Goal: Information Seeking & Learning: Learn about a topic

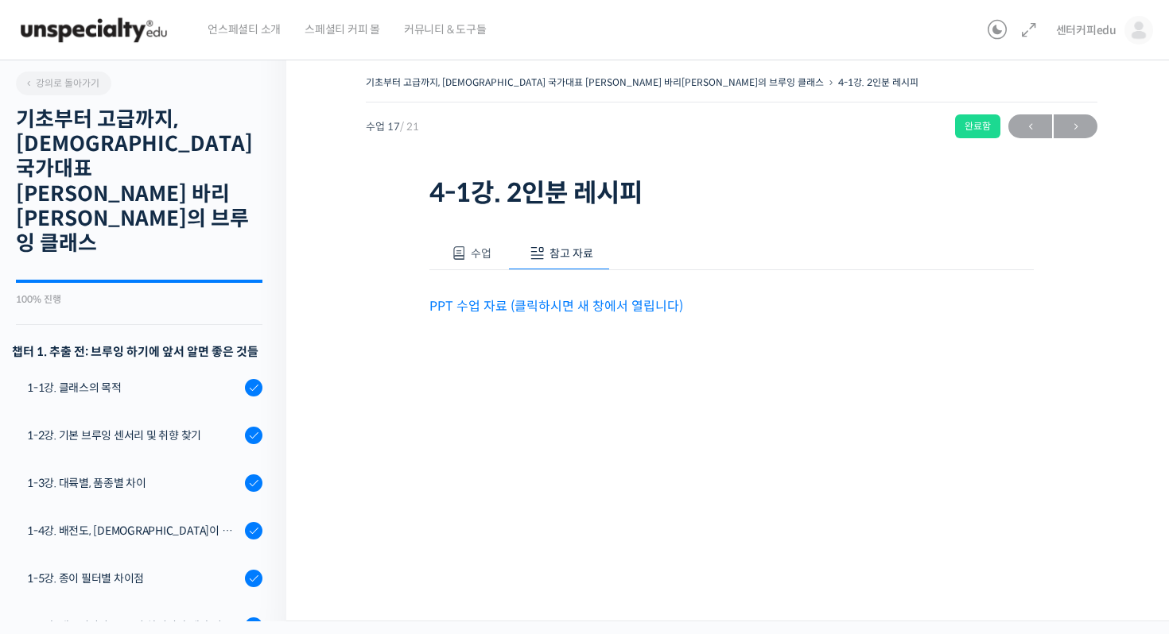
click at [12, 27] on div "언스페셜티 소개 스페셜티 커피 몰 커뮤니티 & 도구들 센터커피edu 센터커피edu @pshcloudpink 내가 등록한 강의 나의 자격증 수강…" at bounding box center [584, 30] width 1153 height 60
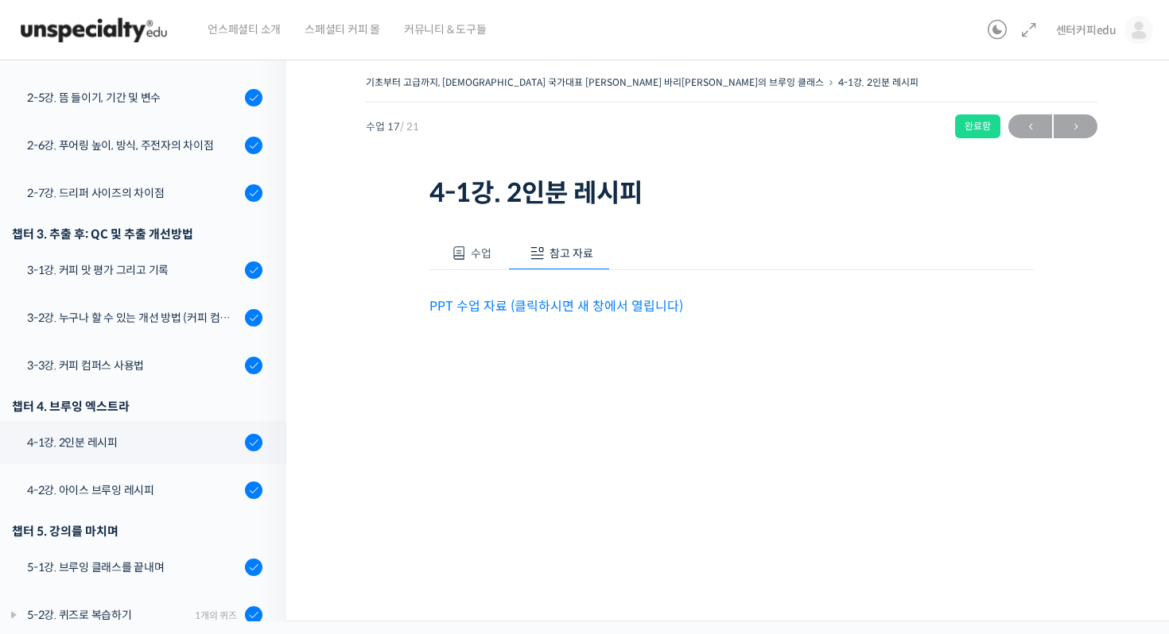
click at [17, 29] on img at bounding box center [94, 30] width 156 height 48
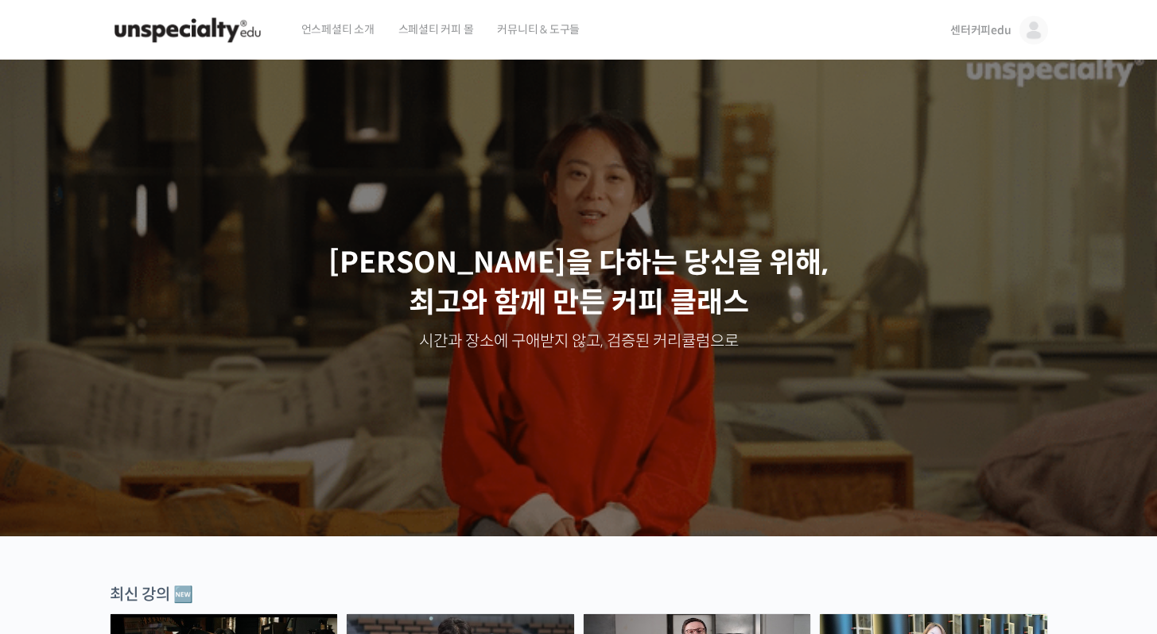
click at [1042, 28] on img at bounding box center [1033, 30] width 29 height 29
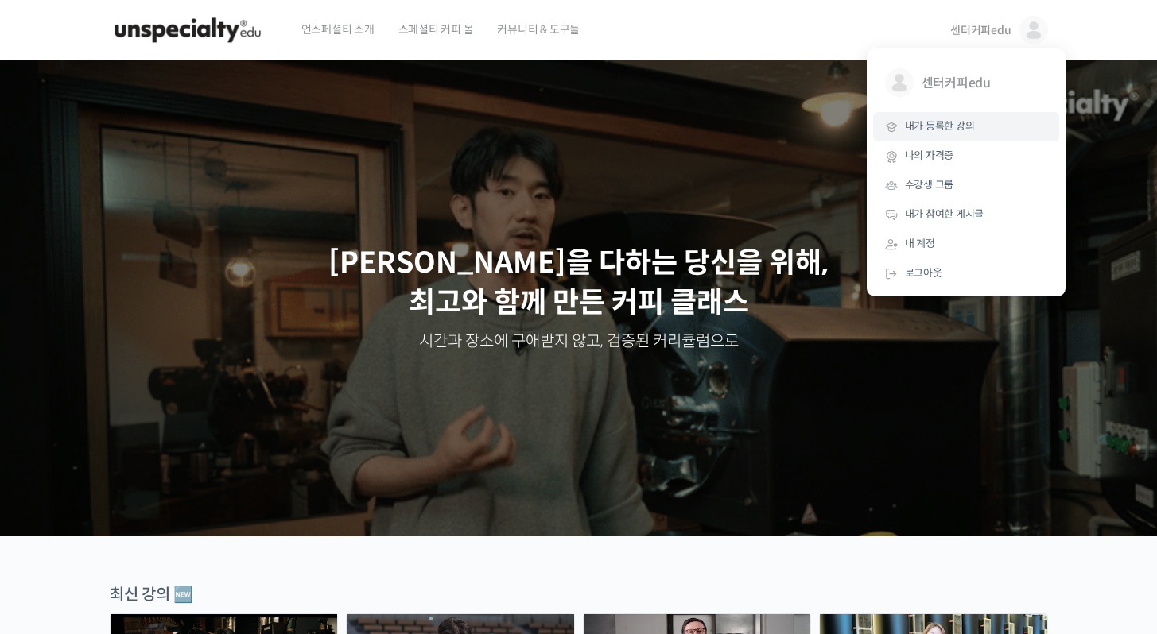
click at [986, 122] on link "내가 등록한 강의" at bounding box center [966, 126] width 186 height 29
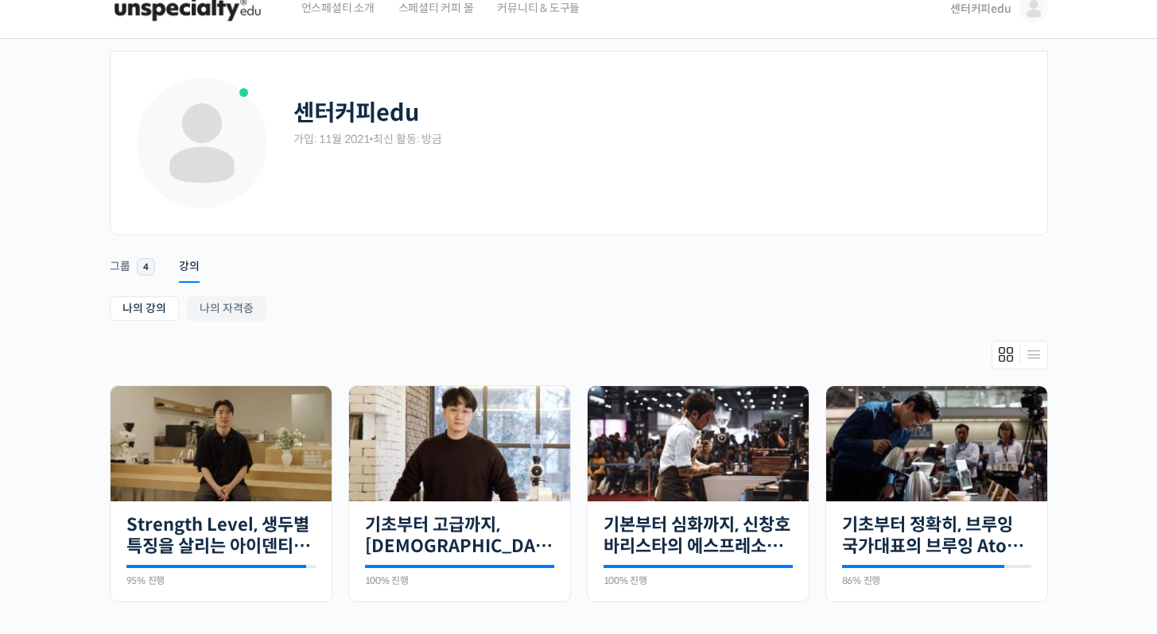
scroll to position [33, 0]
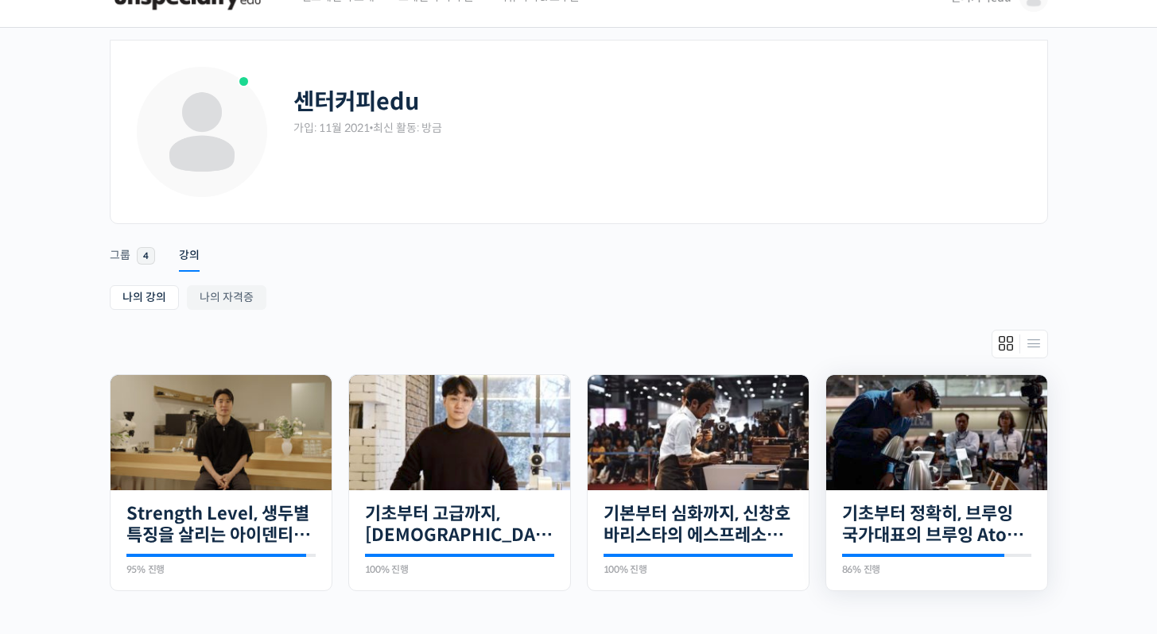
click at [972, 463] on img at bounding box center [936, 432] width 221 height 115
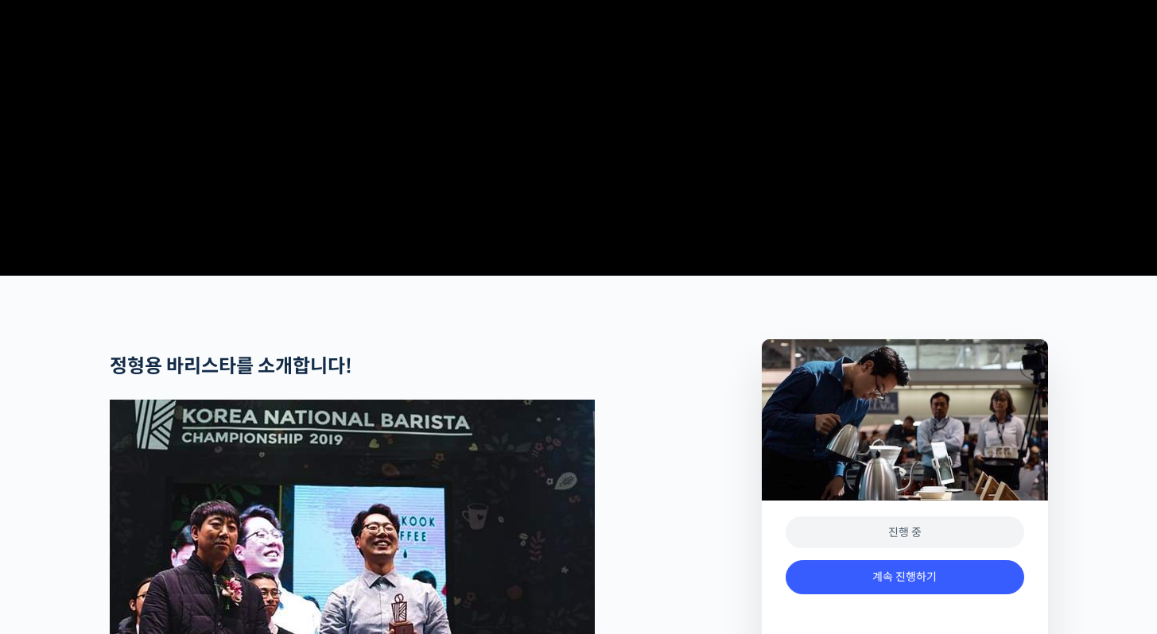
scroll to position [678, 0]
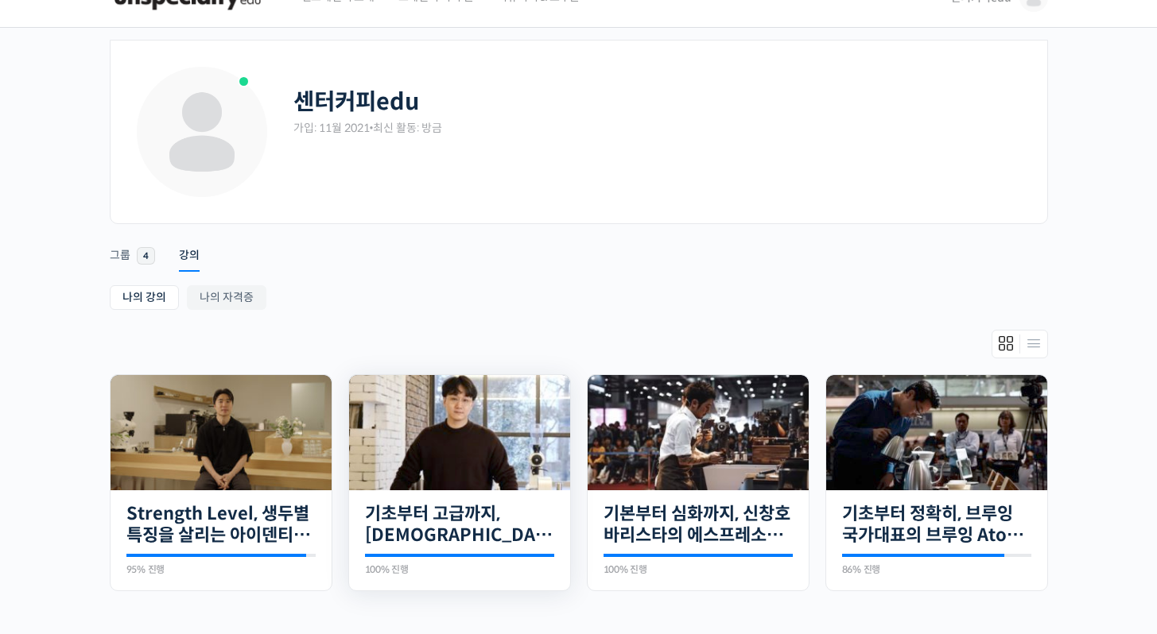
click at [555, 441] on img at bounding box center [459, 432] width 221 height 115
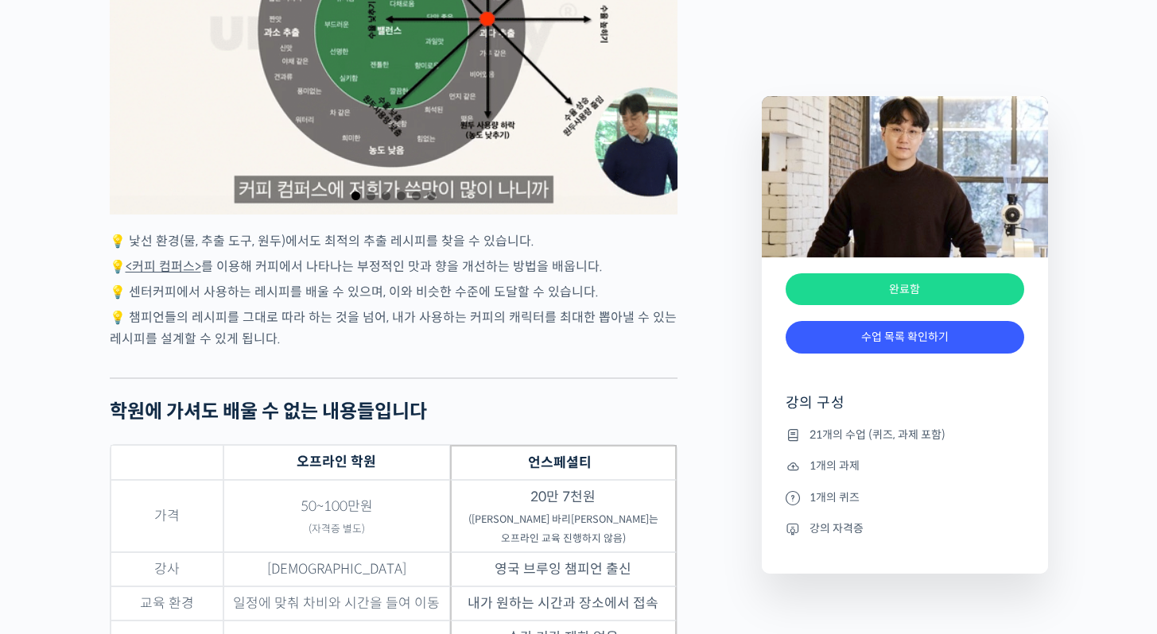
scroll to position [3801, 0]
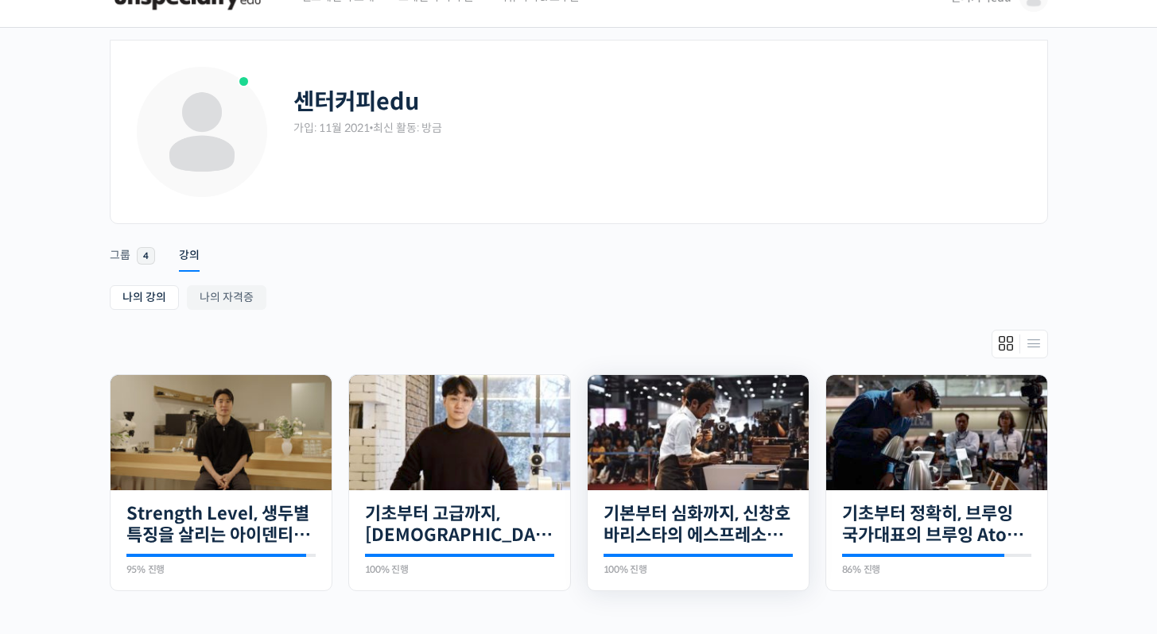
click at [721, 445] on img at bounding box center [698, 432] width 221 height 115
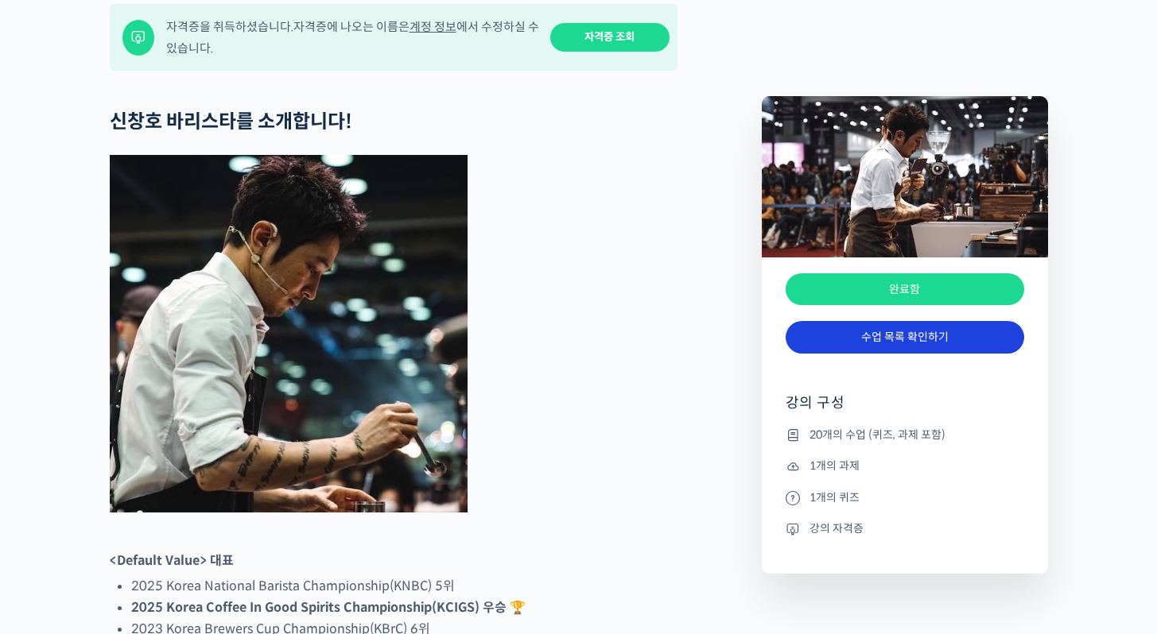
click at [937, 346] on link "수업 목록 확인하기" at bounding box center [904, 337] width 239 height 33
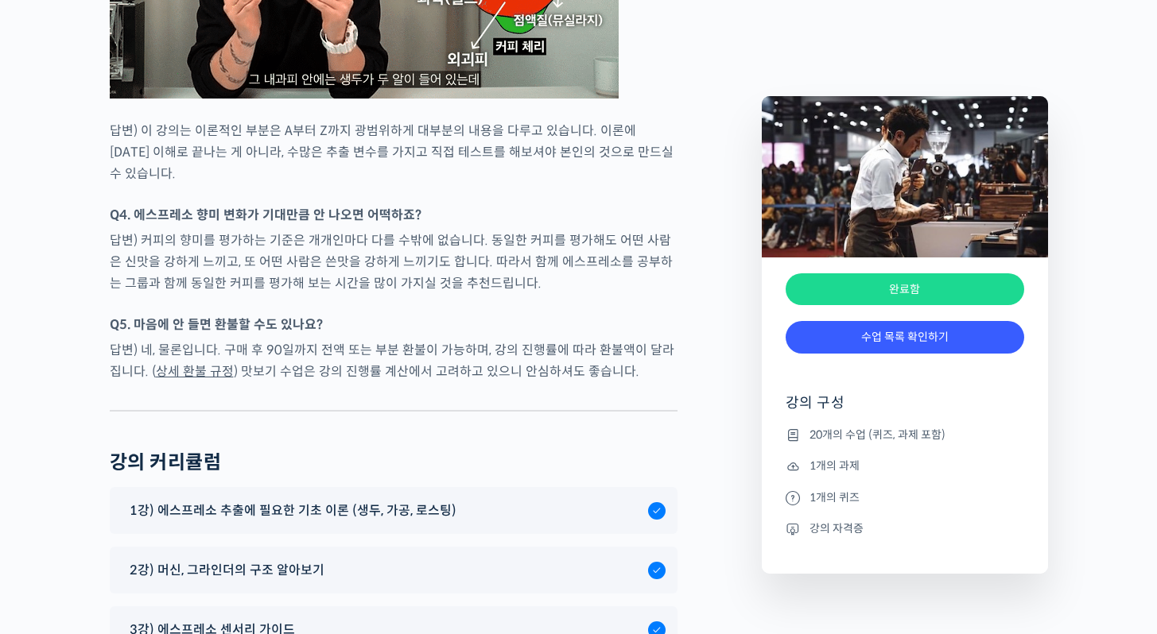
scroll to position [8293, 0]
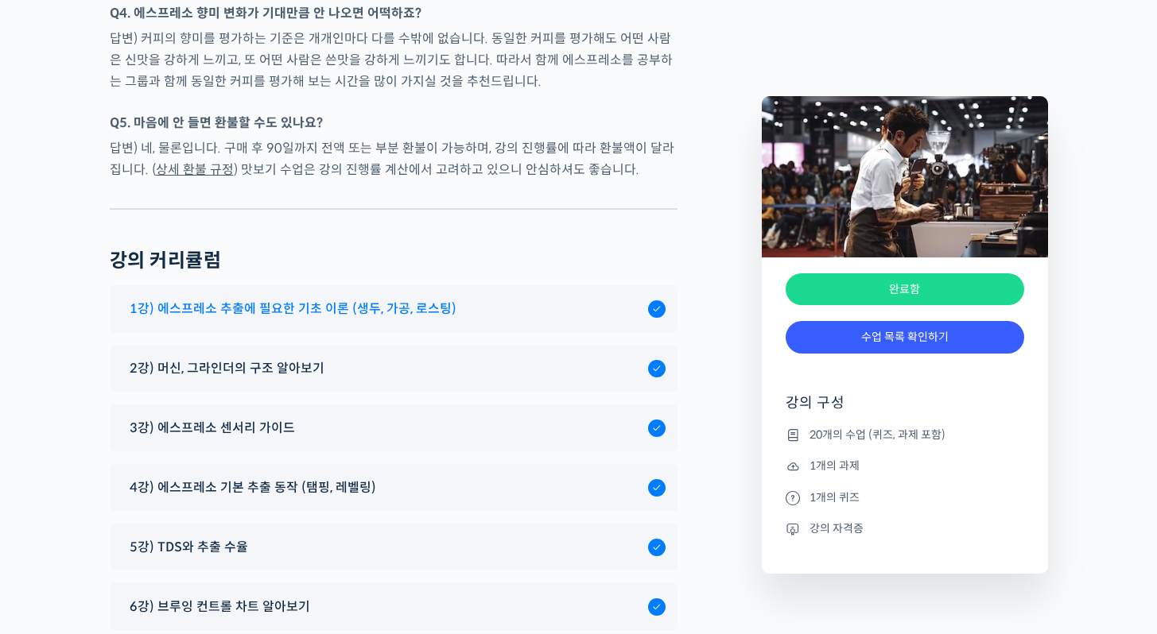
click at [454, 291] on div "1강) 에스프레소 추출에 필요한 기초 이론 (생두, 가공, 로스팅)" at bounding box center [394, 308] width 568 height 47
drag, startPoint x: 386, startPoint y: 262, endPoint x: 394, endPoint y: 272, distance: 13.0
click at [387, 285] on div "1강) 에스프레소 추출에 필요한 기초 이론 (생두, 가공, 로스팅)" at bounding box center [394, 308] width 568 height 47
click at [404, 298] on span "1강) 에스프레소 추출에 필요한 기초 이론 (생두, 가공, 로스팅)" at bounding box center [293, 308] width 327 height 21
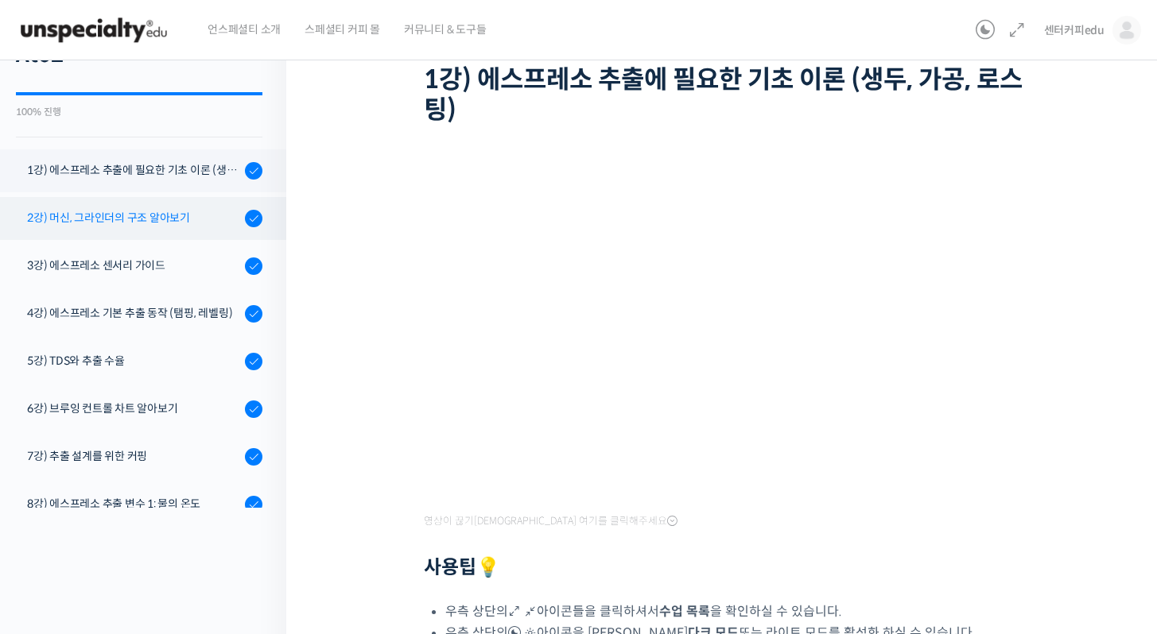
click at [192, 230] on link "2강) 머신, 그라인더의 구조 알아보기" at bounding box center [139, 218] width 294 height 43
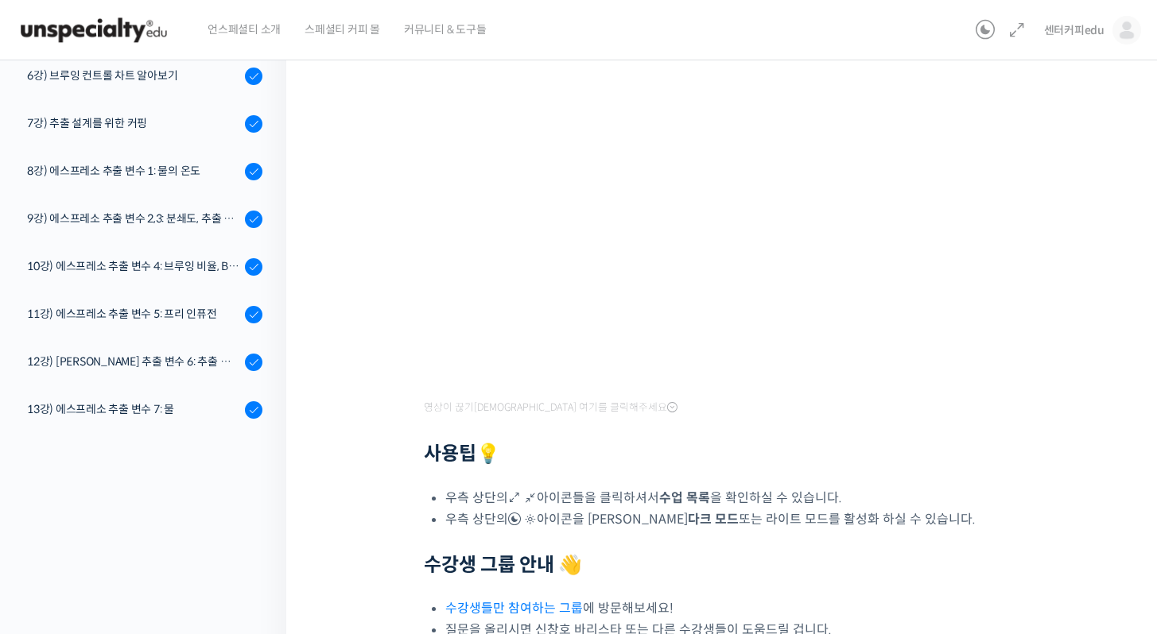
scroll to position [196, 0]
click at [667, 405] on icon at bounding box center [672, 408] width 10 height 13
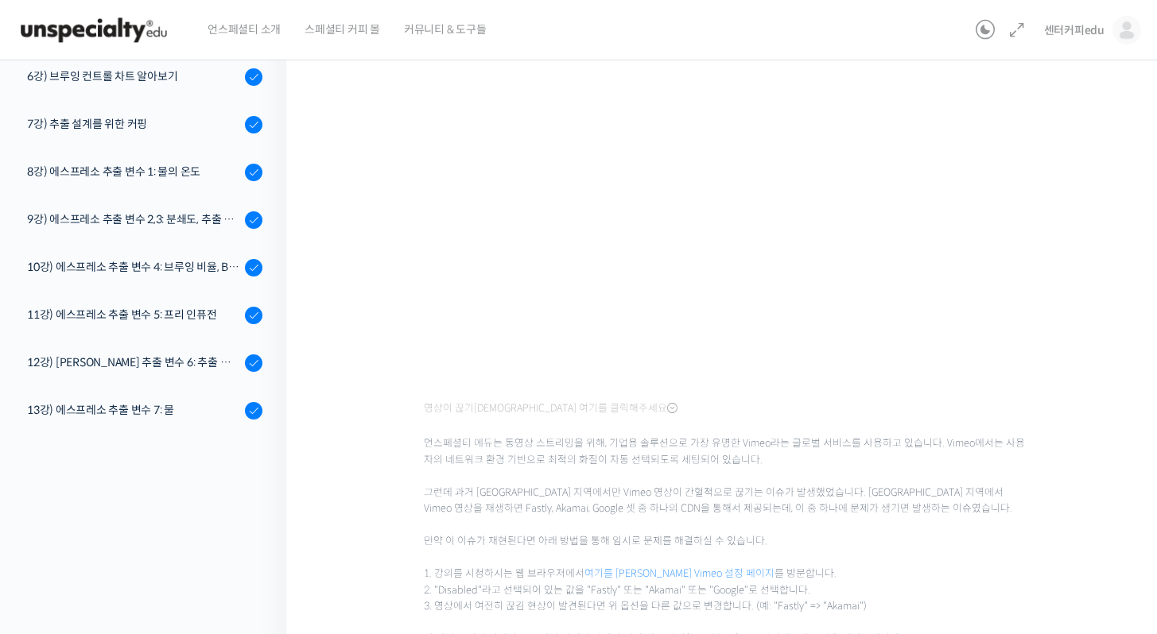
click at [667, 405] on icon at bounding box center [672, 408] width 10 height 13
